Goal: Contribute content

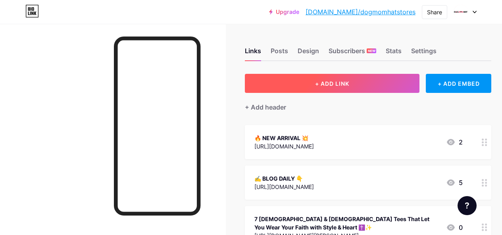
click at [353, 92] on button "+ ADD LINK" at bounding box center [332, 83] width 175 height 19
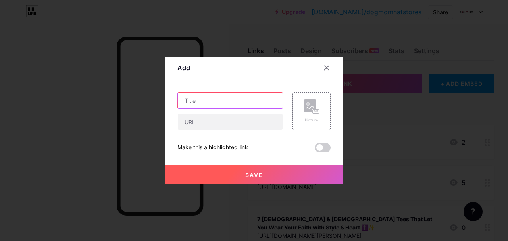
click at [257, 98] on input "text" at bounding box center [230, 101] width 105 height 16
paste input "Top 9 Unique Text/Quote Graphic Tees & Hoodies – When Words Steal the Spotlight"
type input "Top 9 Unique Text/Quote Graphic Tees & Hoodies – When Words Steal the Spotlight"
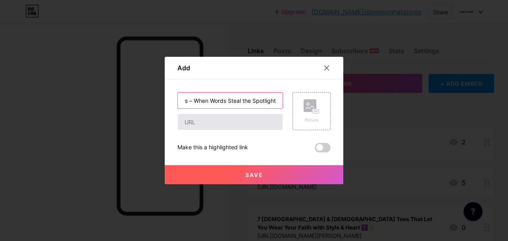
scroll to position [0, 0]
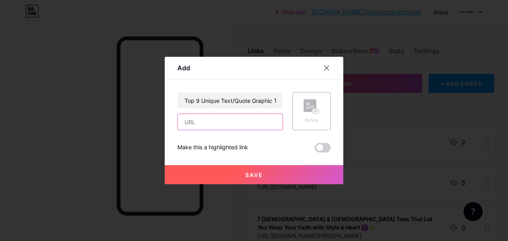
click at [207, 125] on input "text" at bounding box center [230, 122] width 105 height 16
paste input "[URL][DOMAIN_NAME]"
type input "[URL][DOMAIN_NAME]"
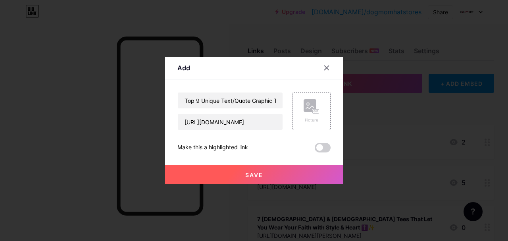
click at [305, 179] on button "Save" at bounding box center [254, 174] width 179 height 19
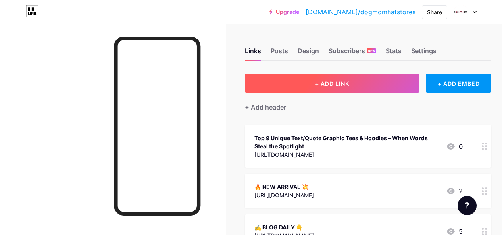
click at [296, 78] on button "+ ADD LINK" at bounding box center [332, 83] width 175 height 19
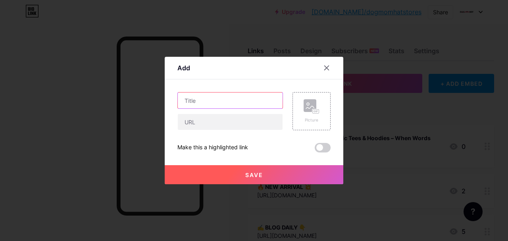
click at [223, 97] on input "text" at bounding box center [230, 101] width 105 height 16
paste input "9 Text/Quote Tees & Hoodies That Prove Words Can Be Louder Than Graphics 💬"
type input "9 Text/Quote Tees & Hoodies That Prove Words Can Be Louder Than Graphics 💬"
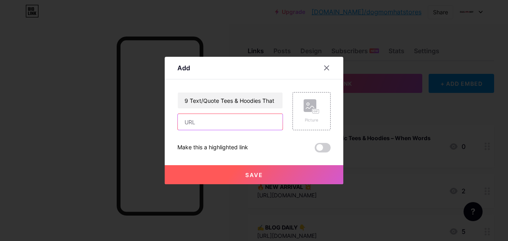
click at [224, 125] on input "text" at bounding box center [230, 122] width 105 height 16
paste input "[URL][DOMAIN_NAME]"
type input "[URL][DOMAIN_NAME]"
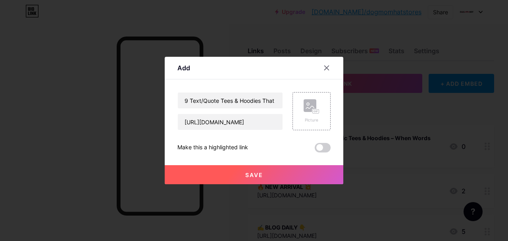
click at [309, 173] on button "Save" at bounding box center [254, 174] width 179 height 19
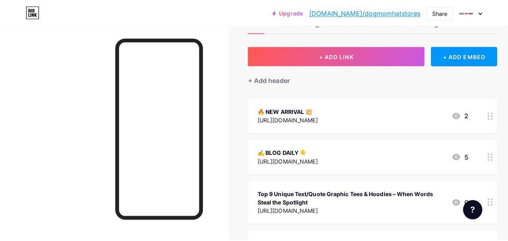
scroll to position [0, 0]
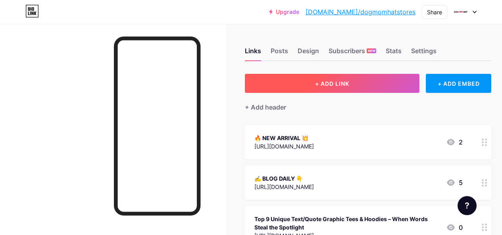
click at [349, 83] on span "+ ADD LINK" at bounding box center [332, 83] width 34 height 7
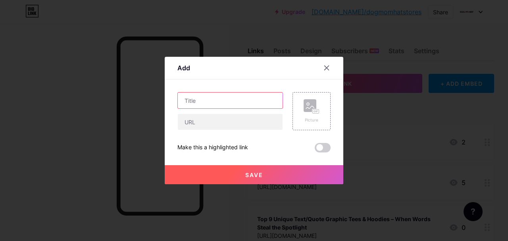
click at [216, 98] on input "text" at bounding box center [230, 101] width 105 height 16
paste input "9 TextQuote Tees & Hoodies That Prove Words Can Be Louder Than Graphics"
type input "9 TextQuote Tees & Hoodies That Prove Words Can Be Louder Than Graphics"
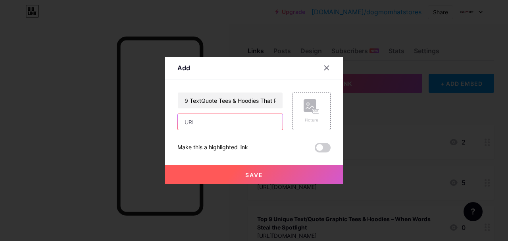
click at [226, 126] on input "text" at bounding box center [230, 122] width 105 height 16
paste input "[URL][DOMAIN_NAME]"
type input "[URL][DOMAIN_NAME]"
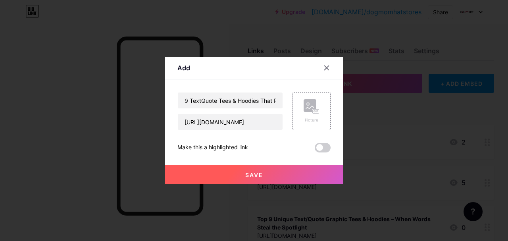
click at [255, 174] on span "Save" at bounding box center [254, 175] width 18 height 7
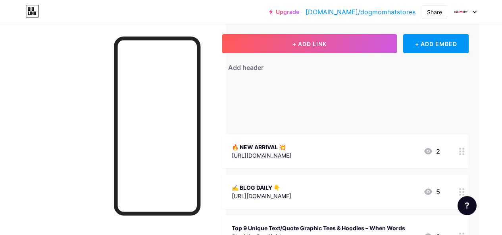
scroll to position [60, 25]
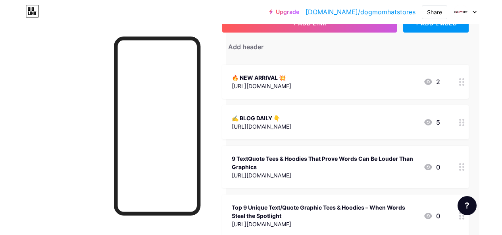
click at [370, 159] on div "9 TextQuote Tees & Hoodies That Prove Words Can Be Louder Than Graphics" at bounding box center [324, 162] width 185 height 17
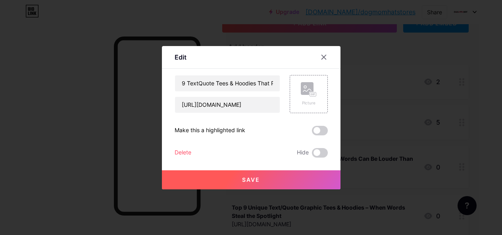
scroll to position [60, 19]
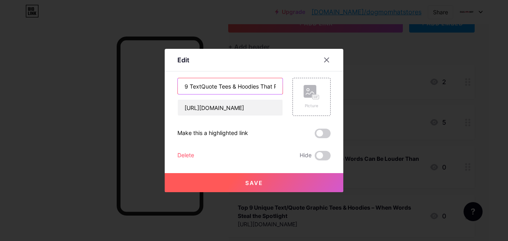
click at [184, 81] on input "9 TextQuote Tees & Hoodies That Prove Words Can Be Louder Than Graphics" at bounding box center [230, 86] width 105 height 16
type input "[Video] 9 TextQuote Tees & Hoodies That Prove Words Can Be Louder Than Graphics"
click at [251, 178] on button "Save" at bounding box center [254, 182] width 179 height 19
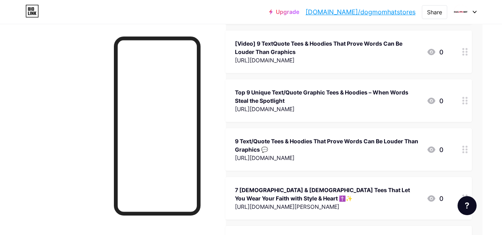
scroll to position [179, 19]
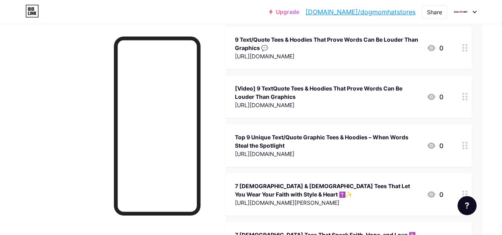
click at [389, 17] on div "Upgrade [DOMAIN_NAME]/dogmom... [DOMAIN_NAME]/dogmomhatstores" at bounding box center [342, 12] width 147 height 14
click at [388, 15] on link "[DOMAIN_NAME]/dogmomhatstores" at bounding box center [361, 12] width 110 height 10
